Goal: Find specific fact

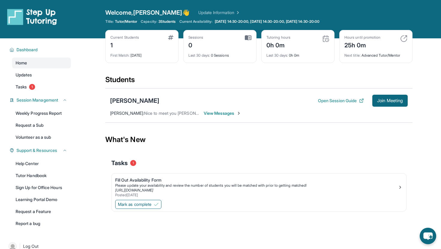
click at [219, 114] on span "View Messages" at bounding box center [222, 113] width 37 height 6
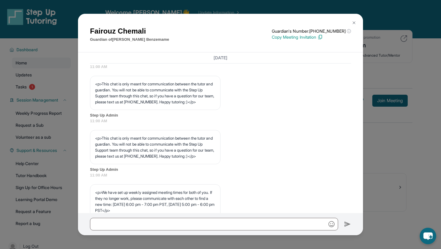
scroll to position [147, 0]
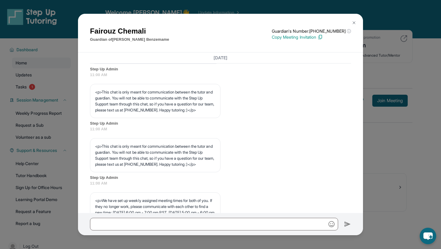
click at [354, 24] on img at bounding box center [354, 22] width 5 height 5
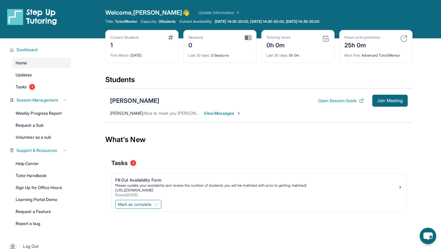
click at [132, 102] on div "[PERSON_NAME]" at bounding box center [134, 101] width 49 height 8
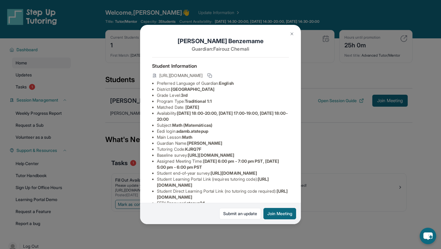
drag, startPoint x: 173, startPoint y: 89, endPoint x: 238, endPoint y: 90, distance: 65.7
click at [238, 90] on li "District: Elk Grove Unified School District" at bounding box center [223, 89] width 132 height 6
copy li "Elk Grove Unified School Distric"
click at [214, 88] on span "Elk Grove Unified School District" at bounding box center [192, 89] width 43 height 5
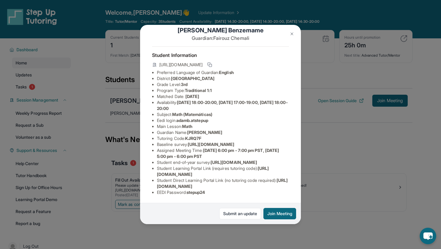
scroll to position [53, 0]
click at [292, 32] on img at bounding box center [291, 33] width 5 height 5
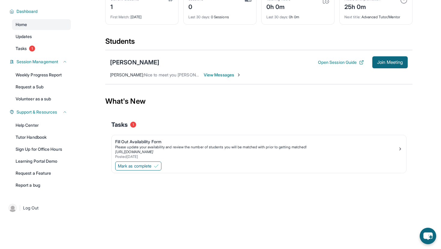
scroll to position [0, 0]
